Goal: Task Accomplishment & Management: Use online tool/utility

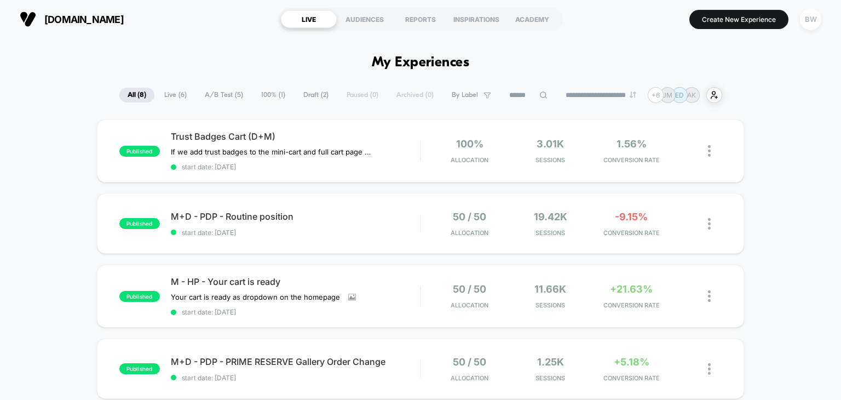
click at [808, 18] on div "BW" at bounding box center [810, 19] width 21 height 21
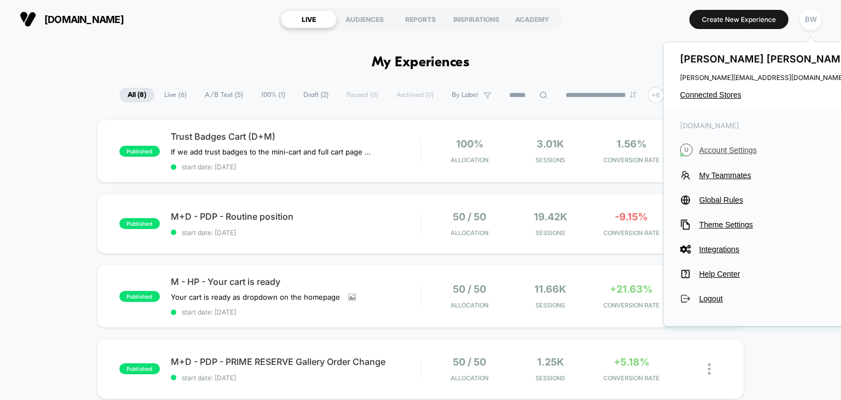
click at [721, 150] on span "Account Settings" at bounding box center [776, 150] width 154 height 9
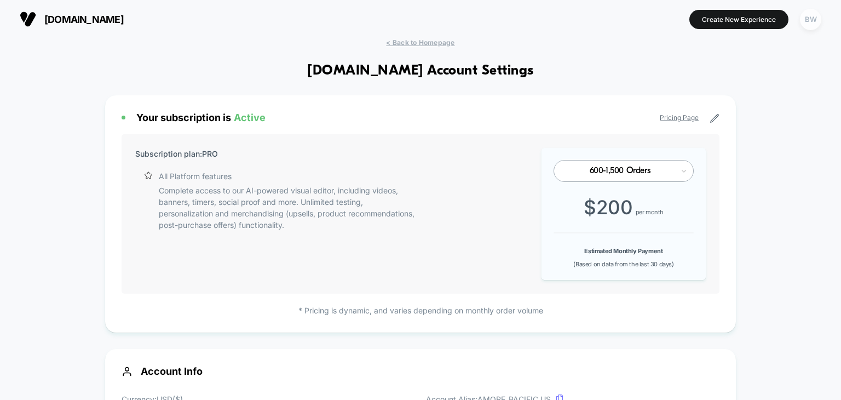
click at [805, 25] on div "BW" at bounding box center [810, 19] width 21 height 21
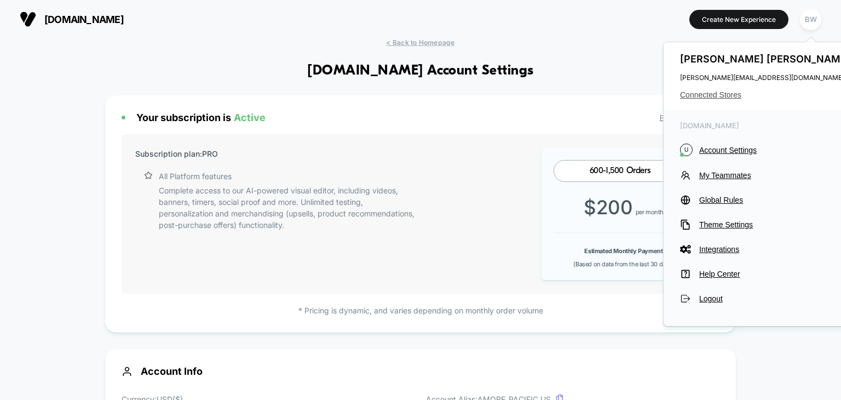
click at [726, 98] on span "Connected Stores" at bounding box center [766, 94] width 173 height 9
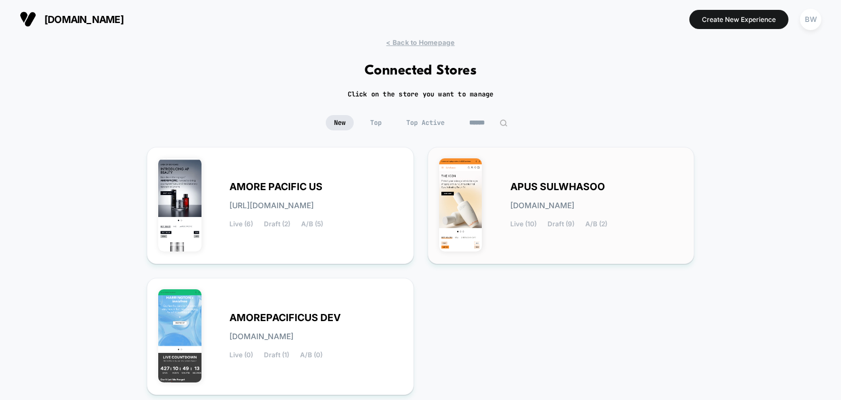
click at [506, 204] on div "APUS SULWHASOO [DOMAIN_NAME] Live (10) Draft (9) A/B (2)" at bounding box center [561, 205] width 244 height 94
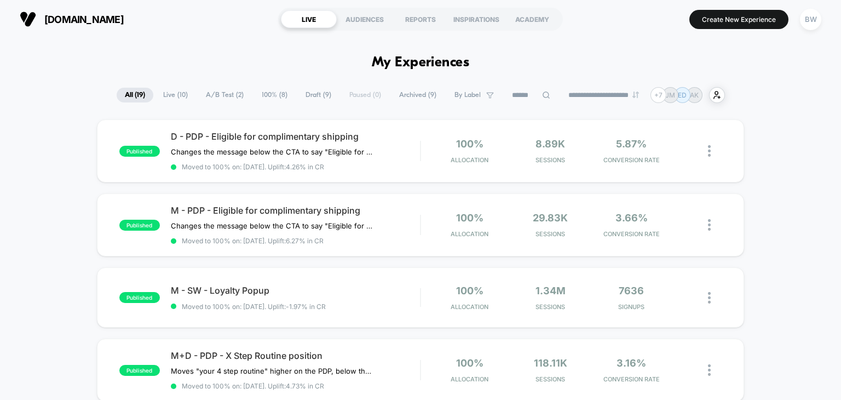
click at [228, 96] on span "A/B Test ( 2 )" at bounding box center [225, 95] width 54 height 15
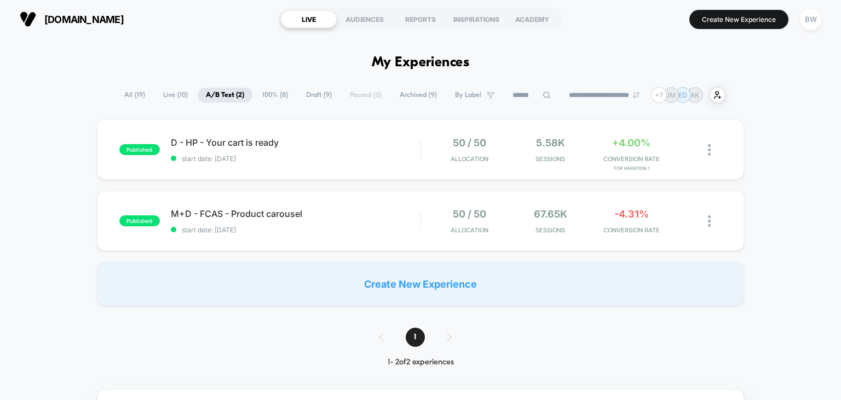
click at [305, 97] on span "Draft ( 9 )" at bounding box center [319, 95] width 42 height 15
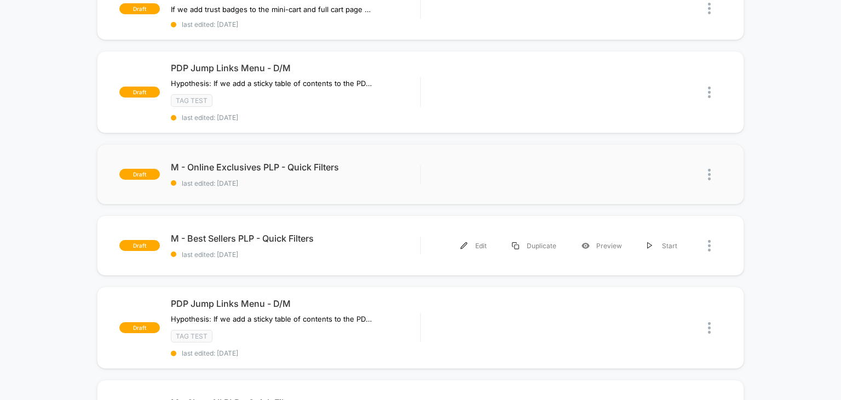
scroll to position [142, 0]
click at [247, 164] on span "M - Online Exclusives PLP - Quick Filters Click to edit experience details" at bounding box center [296, 167] width 250 height 11
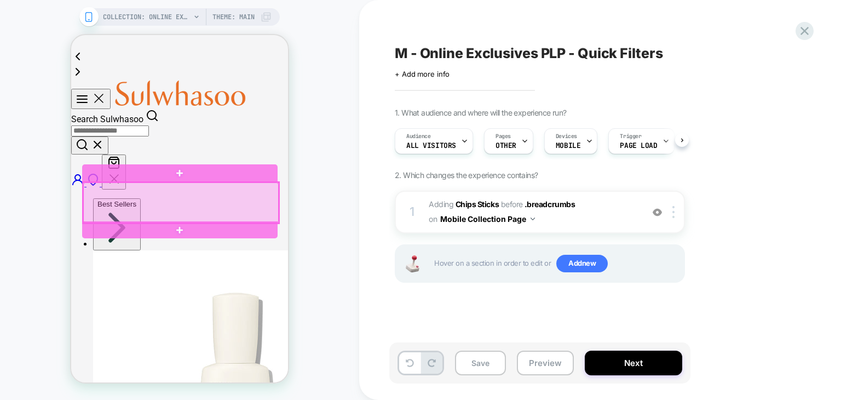
scroll to position [0, 203]
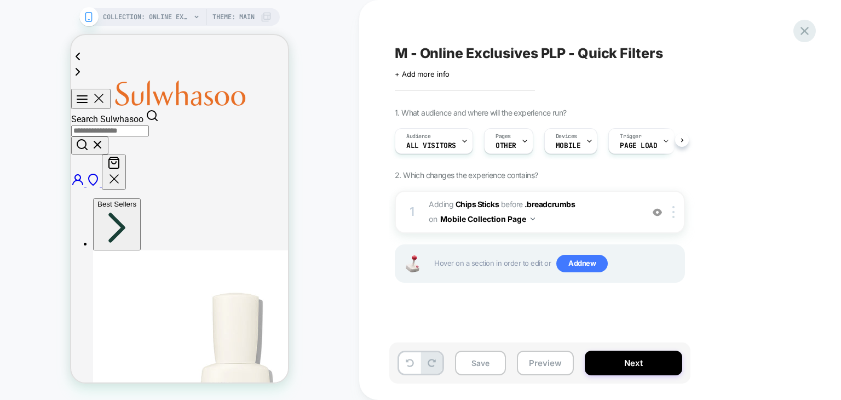
click at [806, 36] on icon at bounding box center [804, 31] width 15 height 15
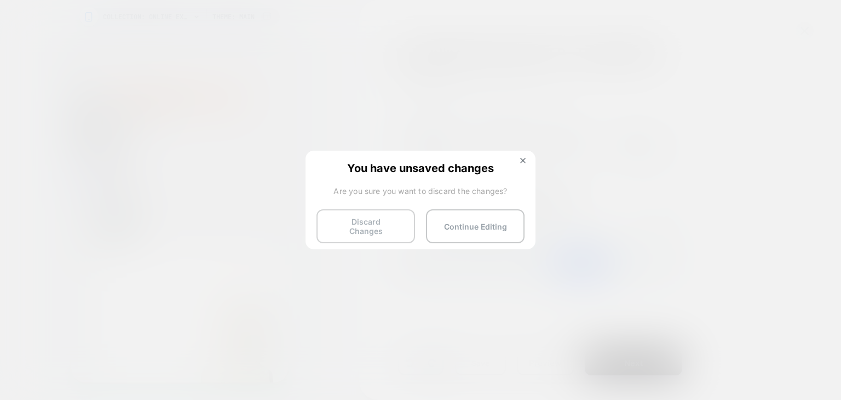
click at [385, 228] on button "Discard Changes" at bounding box center [366, 226] width 99 height 34
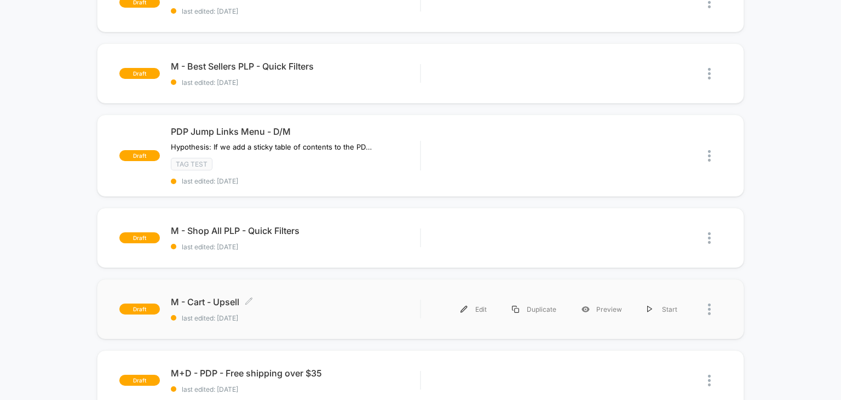
scroll to position [313, 0]
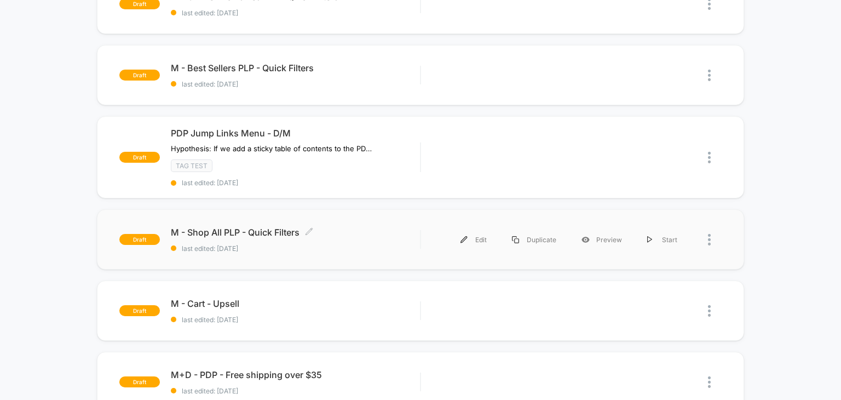
click at [296, 237] on div "M - Shop All PLP - Quick Filters Click to edit experience details Click to edit…" at bounding box center [296, 240] width 250 height 26
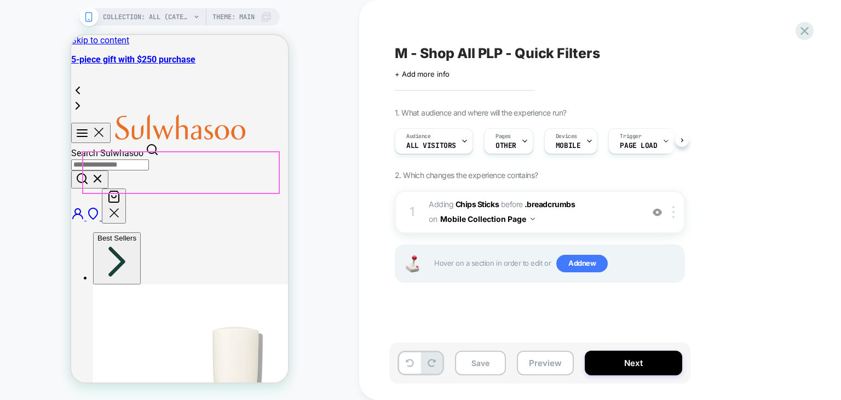
scroll to position [0, 203]
click at [805, 25] on icon at bounding box center [804, 31] width 15 height 15
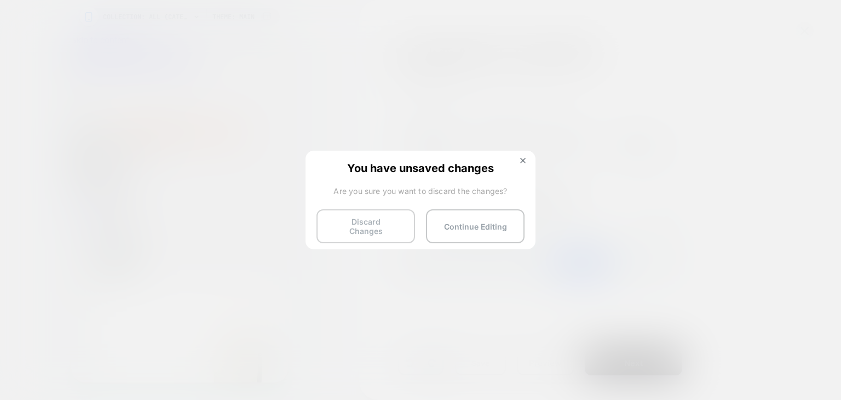
click at [370, 231] on button "Discard Changes" at bounding box center [366, 226] width 99 height 34
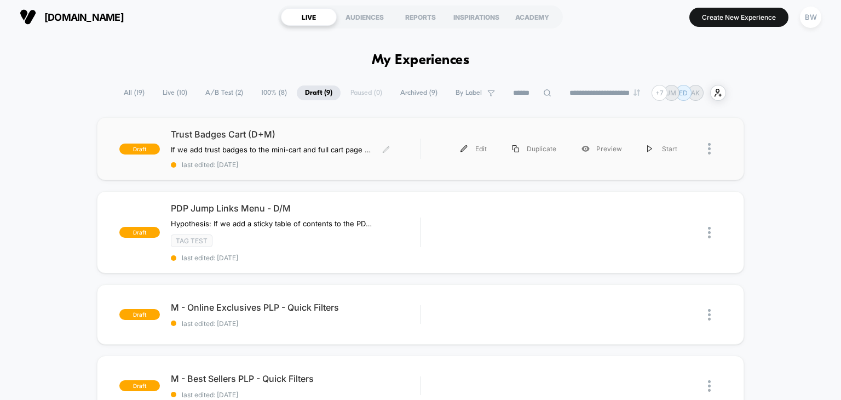
scroll to position [2, 0]
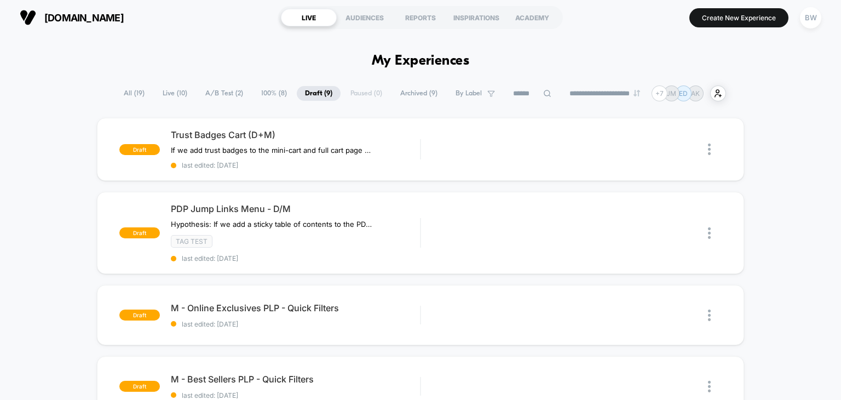
click at [600, 233] on div at bounding box center [643, 232] width 106 height 7
click at [584, 235] on icon at bounding box center [586, 233] width 8 height 8
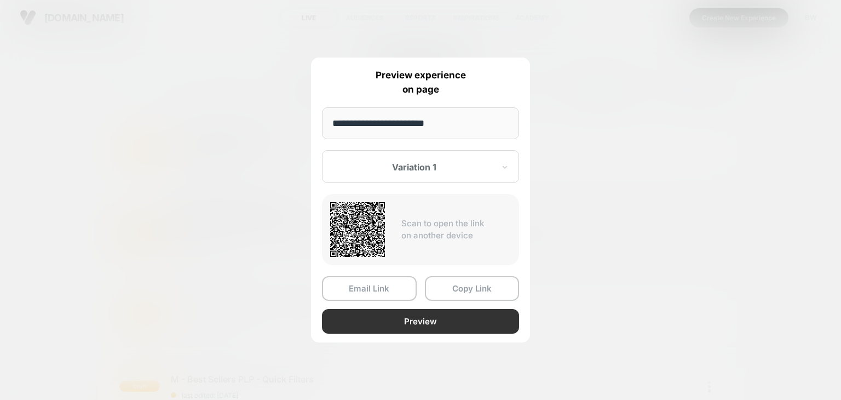
click at [419, 317] on button "Preview" at bounding box center [420, 321] width 197 height 25
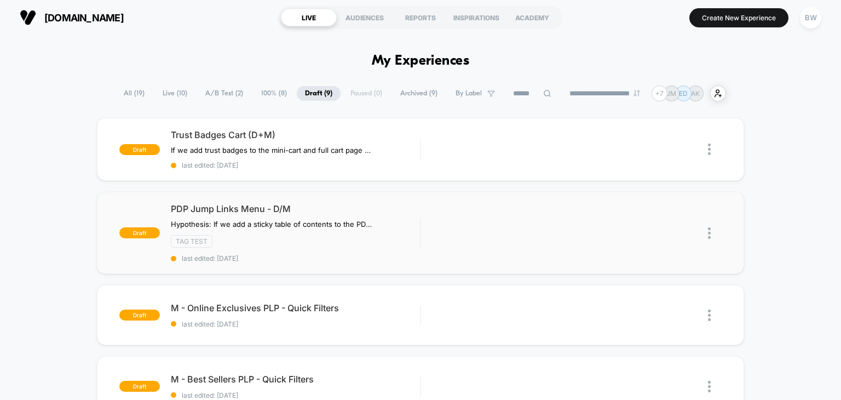
click at [607, 231] on div at bounding box center [643, 232] width 106 height 7
click at [611, 236] on div at bounding box center [643, 232] width 106 height 7
click at [606, 228] on div "Preview" at bounding box center [602, 233] width 66 height 25
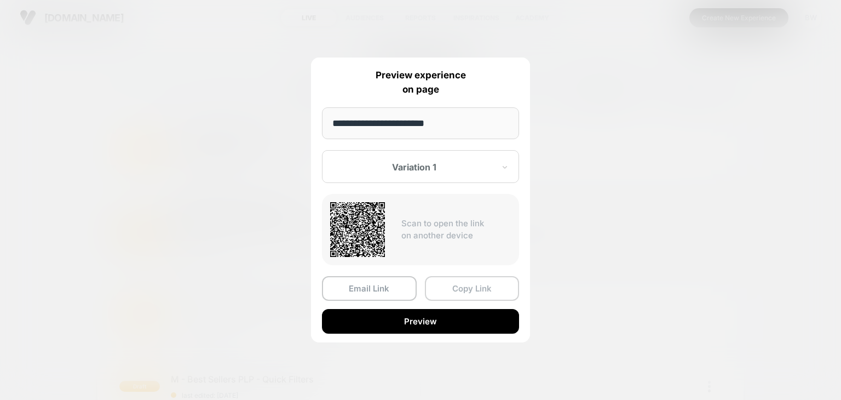
click at [445, 280] on button "Copy Link" at bounding box center [472, 288] width 95 height 25
